Goal: Task Accomplishment & Management: Manage account settings

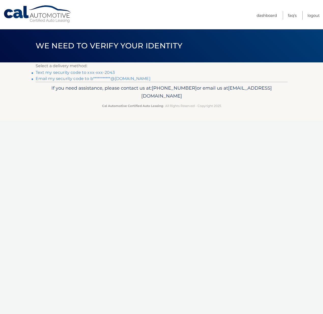
click at [106, 73] on link "Text my security code to xxx-xxx-2043" at bounding box center [75, 72] width 79 height 5
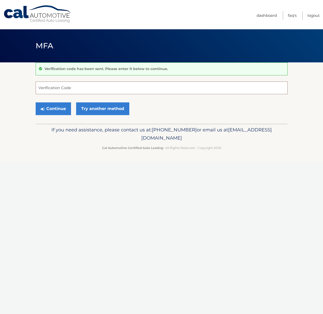
click at [112, 83] on input "Verification Code" at bounding box center [162, 87] width 252 height 13
type input "953450"
click at [67, 107] on button "Continue" at bounding box center [53, 108] width 35 height 13
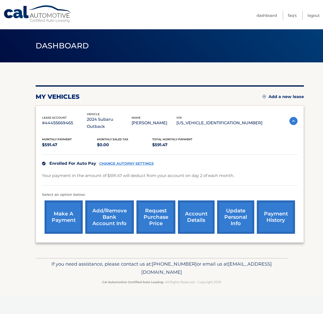
click at [203, 210] on link "account details" at bounding box center [196, 216] width 37 height 33
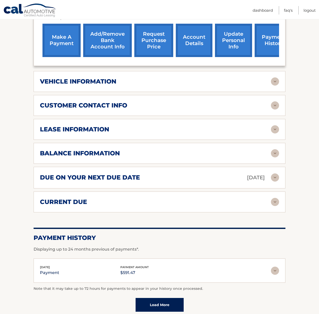
scroll to position [214, 0]
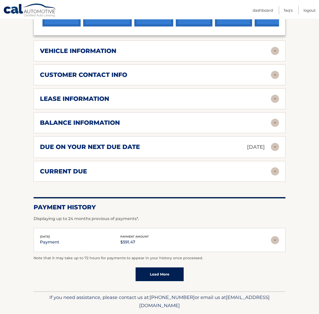
click at [267, 119] on div "balance information" at bounding box center [155, 123] width 231 height 8
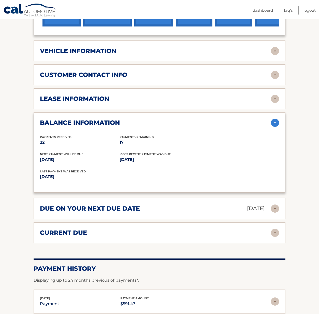
click at [275, 95] on img at bounding box center [275, 99] width 8 height 8
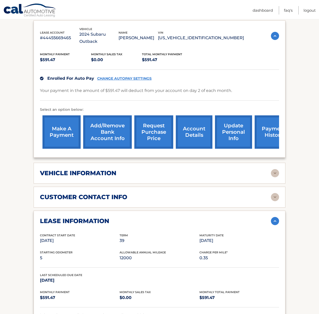
scroll to position [0, 0]
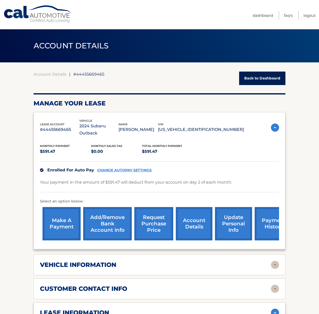
click at [198, 215] on link "account details" at bounding box center [194, 223] width 37 height 33
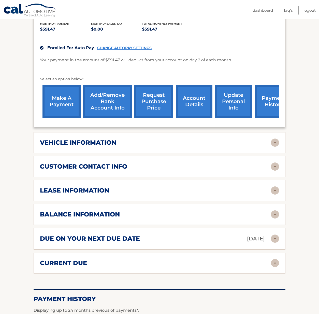
scroll to position [31, 0]
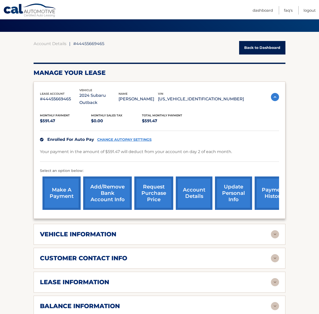
click at [272, 43] on link "Back to Dashboard" at bounding box center [262, 47] width 46 height 13
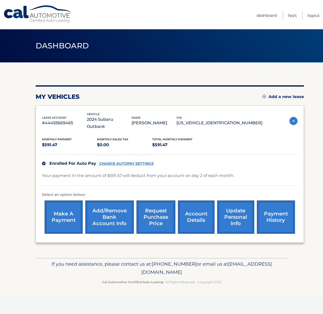
click at [240, 209] on link "update personal info" at bounding box center [235, 216] width 37 height 33
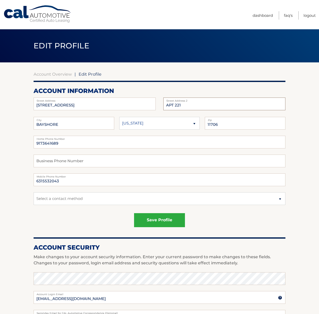
click at [192, 104] on input "APT 221" at bounding box center [224, 103] width 122 height 13
click at [191, 104] on input "APT 221" at bounding box center [224, 103] width 122 height 13
type input "APT 212"
drag, startPoint x: 104, startPoint y: 142, endPoint x: 22, endPoint y: 139, distance: 81.4
click at [22, 139] on section "Account Overview | Edit Profile account information 1 EAST MAIN ST Street Addre…" at bounding box center [159, 258] width 319 height 392
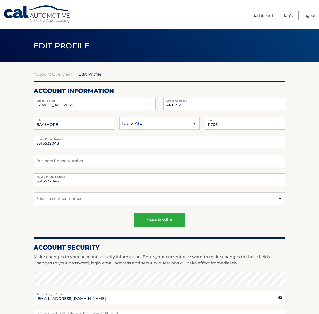
scroll to position [31, 0]
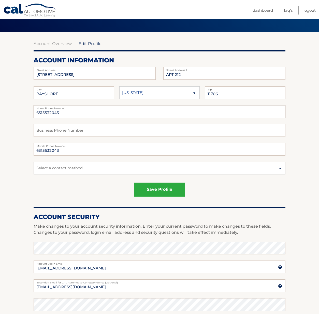
type input "6315532043"
select select "1"
click at [77, 183] on div "save profile" at bounding box center [160, 189] width 252 height 14
click at [152, 189] on button "save profile" at bounding box center [159, 189] width 51 height 14
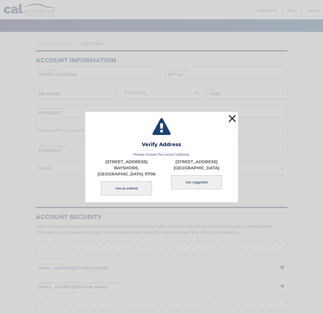
click at [232, 120] on button "×" at bounding box center [232, 118] width 10 height 10
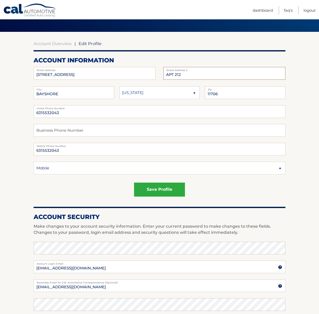
drag, startPoint x: 200, startPoint y: 75, endPoint x: 126, endPoint y: 67, distance: 74.6
click at [126, 67] on div "1 EAST MAIN ST Street Address APT 212 Street Address 2" at bounding box center [160, 67] width 252 height 0
click at [96, 71] on input "1 EAST MAIN ST" at bounding box center [95, 73] width 122 height 13
click at [90, 75] on input "1 EAST MAIN ST" at bounding box center [95, 73] width 122 height 13
type input "[STREET_ADDRESS]"
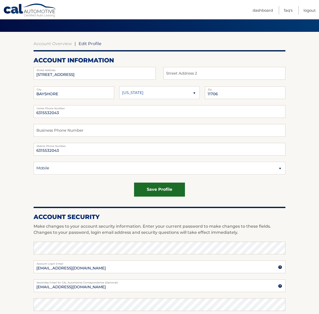
click at [170, 191] on button "save profile" at bounding box center [159, 189] width 51 height 14
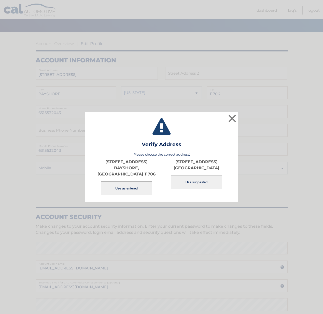
click at [139, 183] on button "Use as entered" at bounding box center [126, 188] width 51 height 14
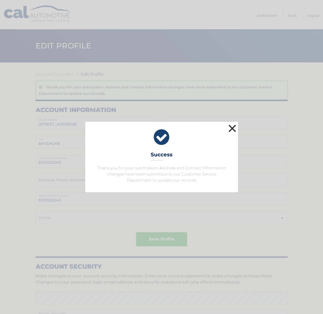
click at [235, 126] on button "×" at bounding box center [232, 128] width 10 height 10
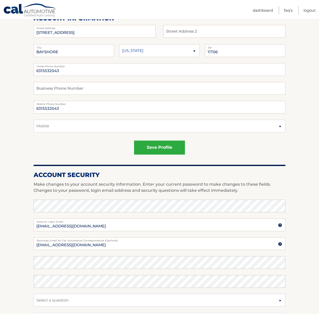
scroll to position [153, 0]
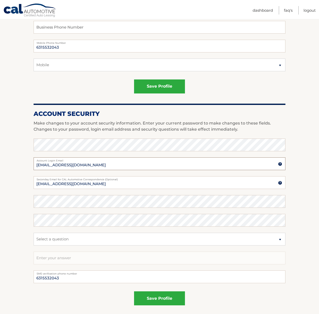
drag, startPoint x: 112, startPoint y: 166, endPoint x: 27, endPoint y: 163, distance: 85.5
click at [27, 163] on section "Account Overview | Edit Profile Thank you for your submission. Address and Cont…" at bounding box center [159, 115] width 319 height 411
type input "[EMAIL_ADDRESS][DOMAIN_NAME]"
click at [32, 218] on section "Account Overview | Edit Profile Thank you for your submission. Address and Cont…" at bounding box center [159, 115] width 319 height 411
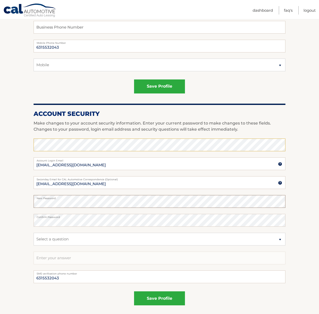
click at [22, 202] on section "Account Overview | Edit Profile Thank you for your submission. Address and Cont…" at bounding box center [159, 115] width 319 height 411
click at [221, 292] on div "save profile" at bounding box center [160, 298] width 252 height 14
click at [153, 293] on button "save profile" at bounding box center [159, 298] width 51 height 14
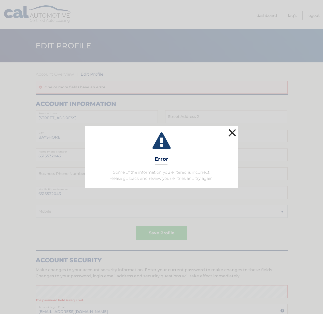
click at [233, 128] on button "×" at bounding box center [232, 132] width 10 height 10
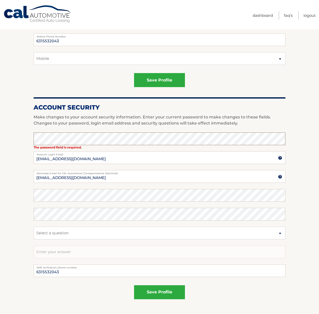
scroll to position [192, 0]
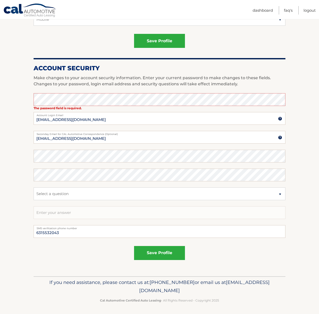
click at [112, 114] on label "Account Login Email" at bounding box center [160, 114] width 252 height 4
click at [112, 114] on input "[EMAIL_ADDRESS][DOMAIN_NAME]" at bounding box center [160, 118] width 252 height 13
click at [109, 119] on input "[EMAIL_ADDRESS][DOMAIN_NAME]" at bounding box center [160, 118] width 252 height 13
drag, startPoint x: 109, startPoint y: 120, endPoint x: -4, endPoint y: 117, distance: 112.7
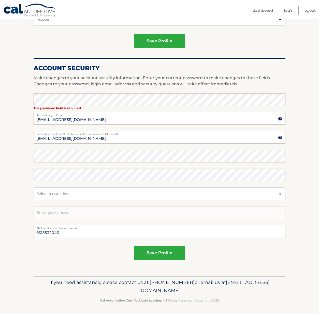
type input "[EMAIL_ADDRESS][DOMAIN_NAME]"
click at [227, 270] on div "Account Overview | Edit Profile One or more fields have an error. account infor…" at bounding box center [160, 78] width 252 height 396
click at [152, 247] on button "save profile" at bounding box center [159, 253] width 51 height 14
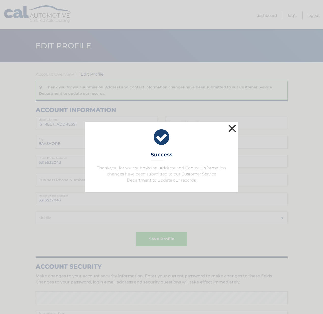
click at [233, 128] on button "×" at bounding box center [232, 128] width 10 height 10
